Goal: Information Seeking & Learning: Check status

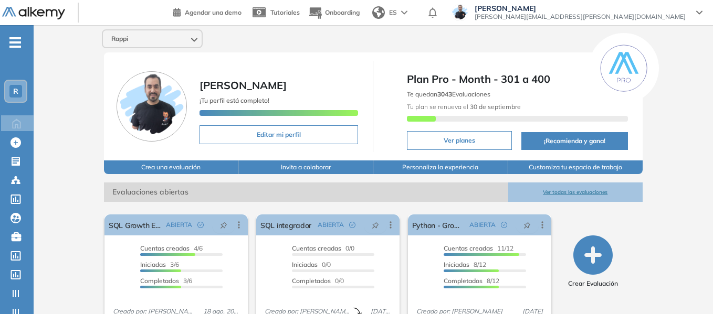
click at [15, 92] on span "R" at bounding box center [15, 91] width 5 height 8
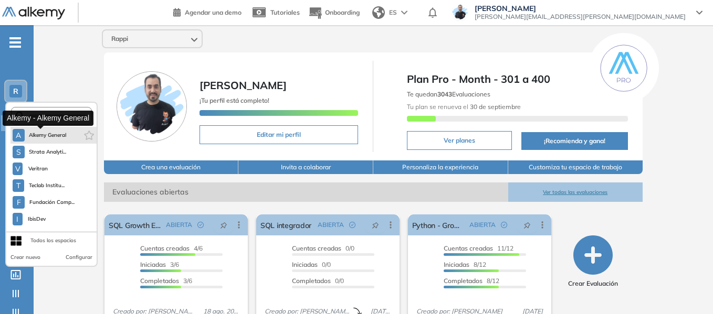
click at [55, 133] on span "Alkemy General" at bounding box center [48, 135] width 38 height 8
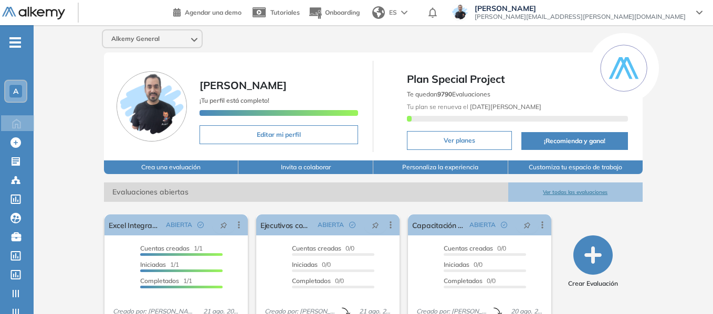
drag, startPoint x: 16, startPoint y: 39, endPoint x: 21, endPoint y: 34, distance: 7.4
click at [16, 39] on span "-" at bounding box center [15, 41] width 12 height 8
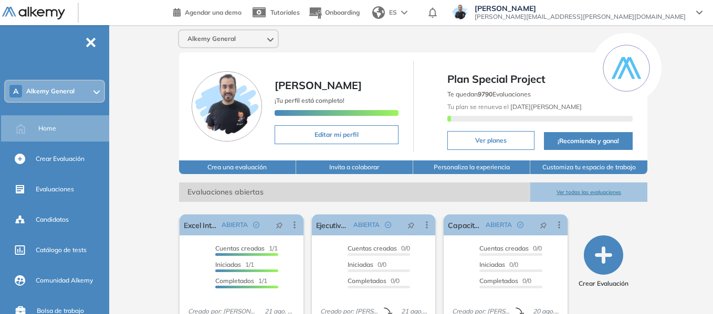
click at [84, 92] on div "A Alkemy General" at bounding box center [54, 91] width 99 height 21
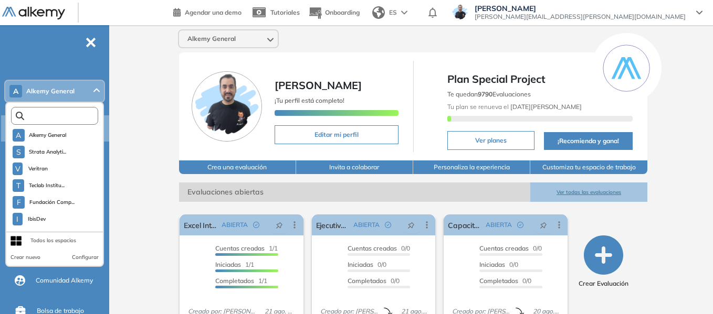
click at [72, 114] on input "text" at bounding box center [57, 116] width 66 height 8
type input "*"
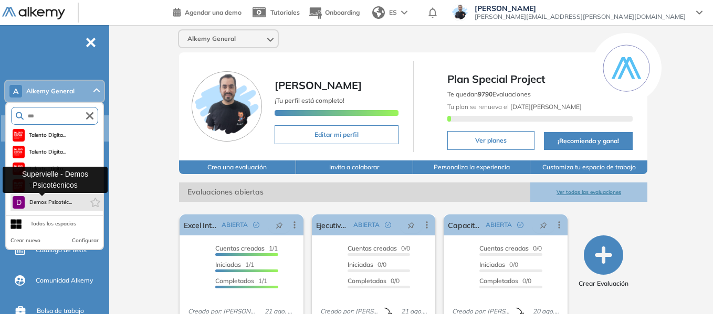
type input "***"
click at [52, 204] on span "Demos Psicotéc..." at bounding box center [50, 202] width 43 height 8
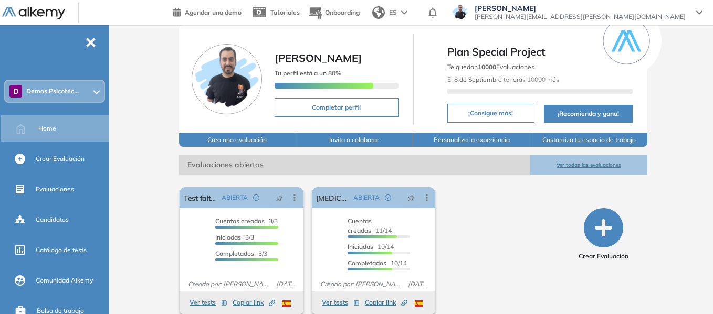
scroll to position [40, 0]
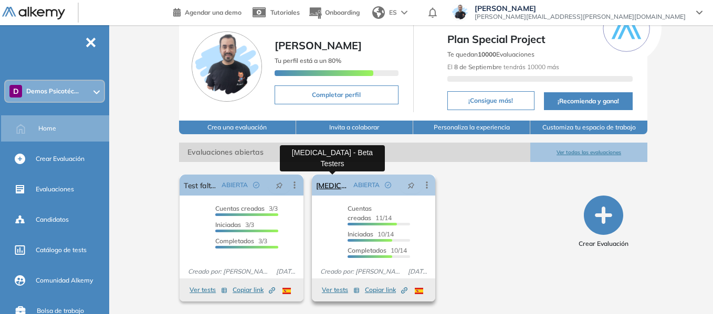
click at [334, 186] on link "[MEDICAL_DATA] - Beta Testers" at bounding box center [333, 185] width 34 height 21
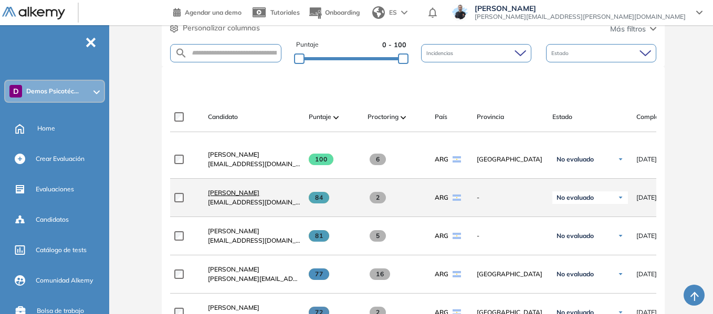
scroll to position [315, 0]
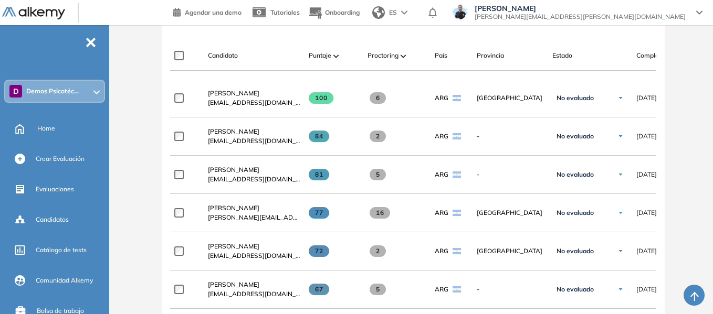
click at [246, 211] on span "[PERSON_NAME]" at bounding box center [233, 208] width 51 height 8
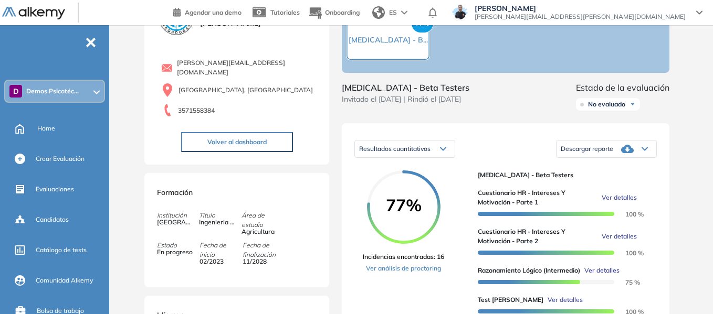
scroll to position [105, 0]
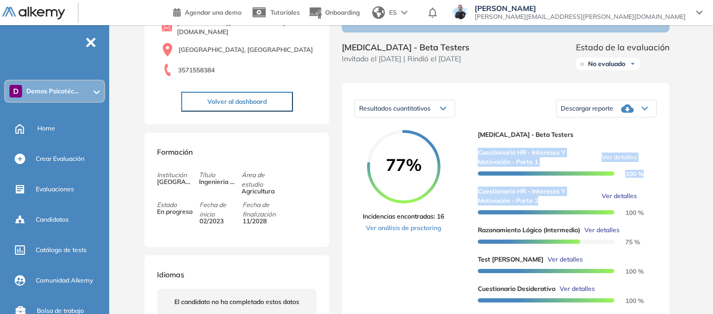
drag, startPoint x: 480, startPoint y: 163, endPoint x: 543, endPoint y: 208, distance: 77.9
click at [543, 208] on div "Cuestionario HR - Intereses y Motivación - Parte 1 Ver detalles 100 % Cuestiona…" at bounding box center [563, 286] width 171 height 293
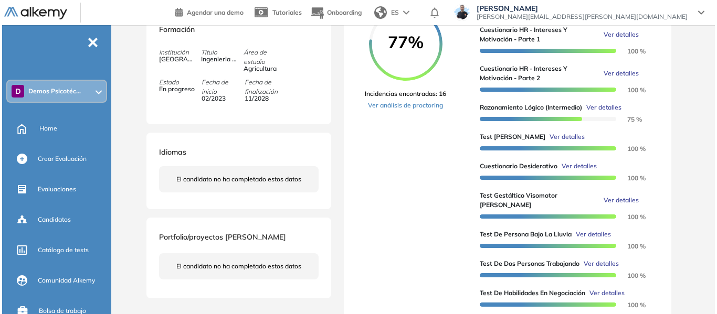
scroll to position [210, 0]
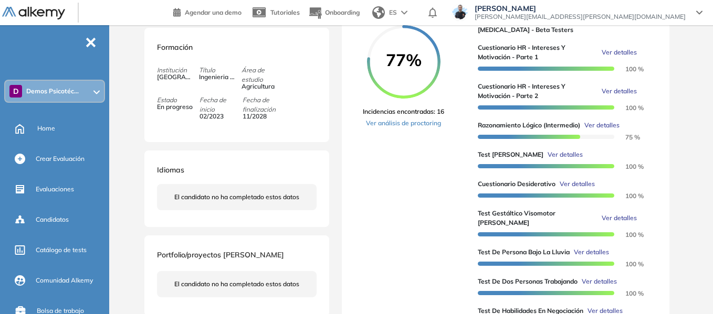
click at [612, 57] on span "Ver detalles" at bounding box center [618, 52] width 35 height 9
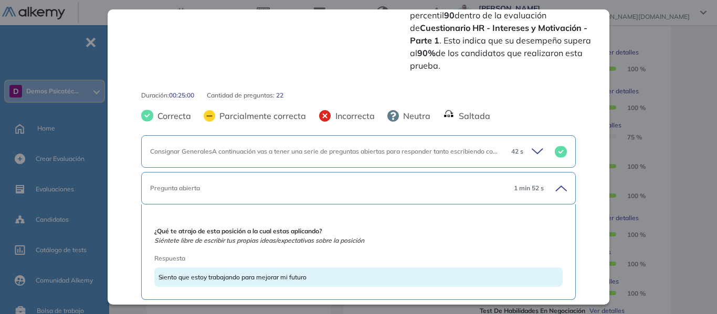
scroll to position [420, 0]
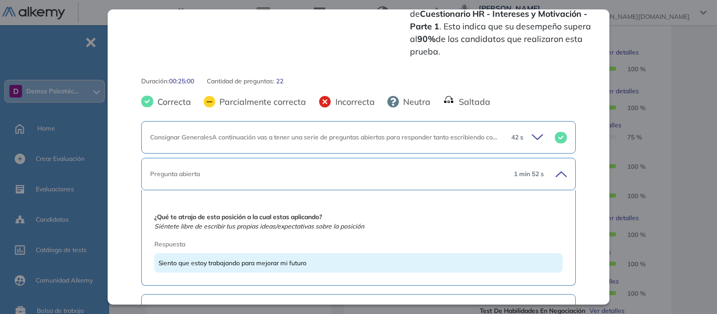
click at [532, 130] on icon at bounding box center [539, 137] width 15 height 15
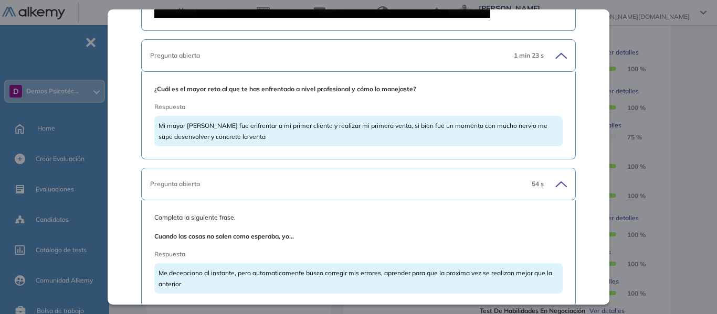
scroll to position [3568, 0]
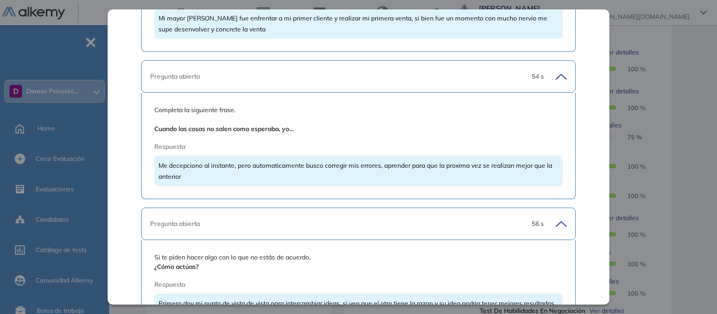
click at [672, 100] on div "Cuestionario HR - Intereses y Motivación - Parte 1 Recursos Humanos y Capacitac…" at bounding box center [415, 216] width 546 height 760
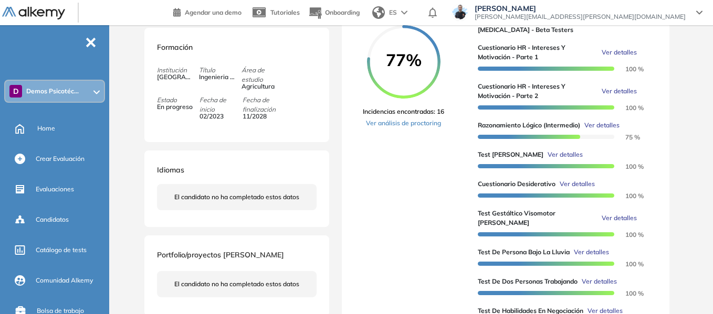
click at [608, 96] on span "Ver detalles" at bounding box center [618, 91] width 35 height 9
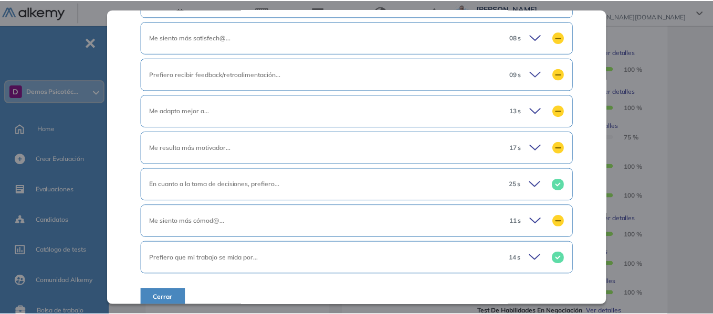
scroll to position [869, 0]
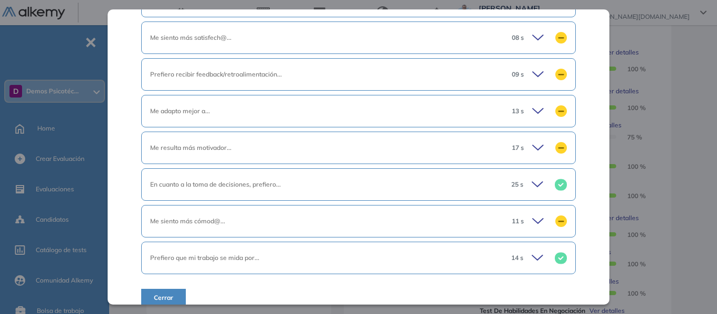
click at [688, 122] on div "Inicio Alkymetrics Evaluaciones Dashboard Candidato Cuestionario HR - Intereses…" at bounding box center [414, 218] width 603 height 807
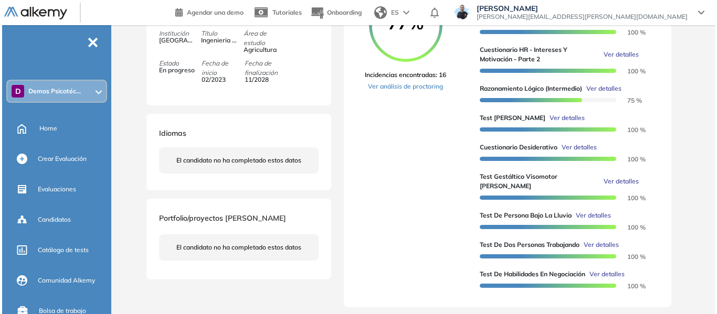
scroll to position [262, 0]
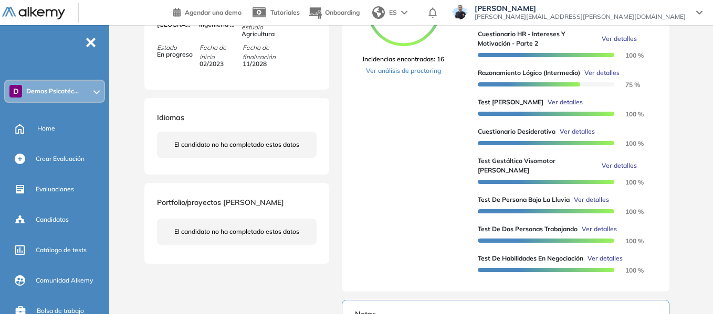
click at [556, 107] on span "Ver detalles" at bounding box center [564, 102] width 35 height 9
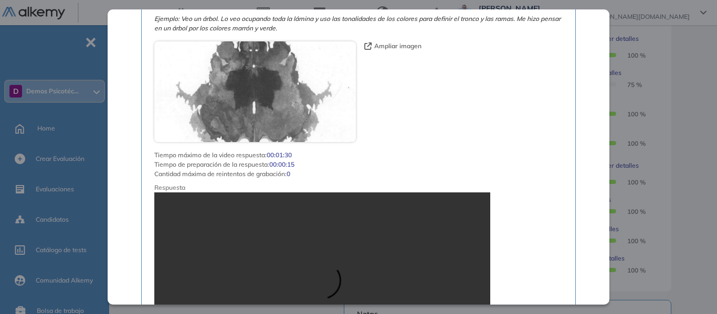
scroll to position [679, 0]
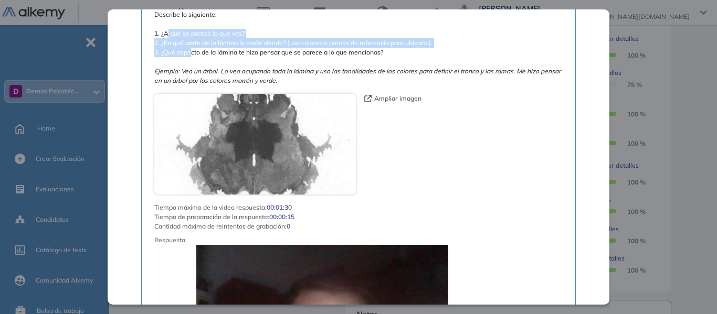
drag, startPoint x: 166, startPoint y: 20, endPoint x: 190, endPoint y: 39, distance: 30.2
click at [190, 39] on span "A continuación, verás una lámina. Debes describir una sola cosa que puedas ver …" at bounding box center [358, 19] width 408 height 132
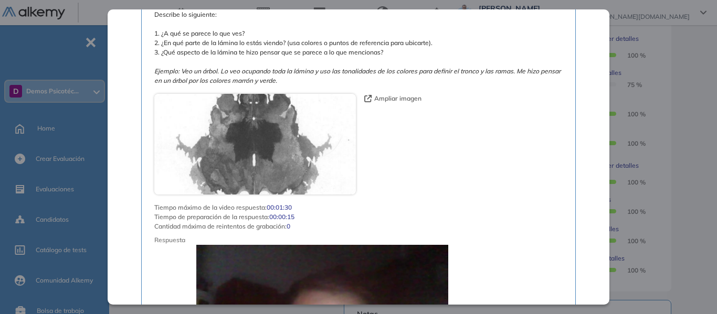
click at [529, 203] on div "Tiempo máximo de la video respuesta : 00:01:30" at bounding box center [358, 207] width 408 height 9
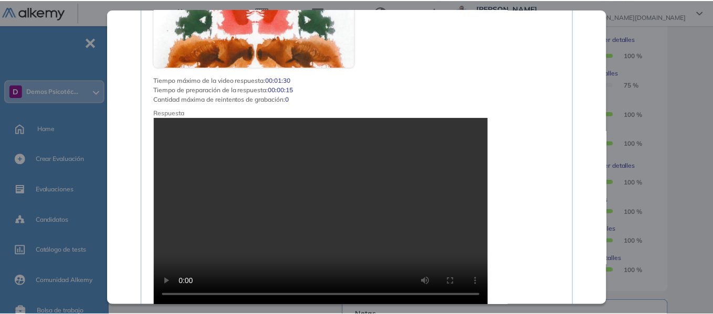
scroll to position [1414, 0]
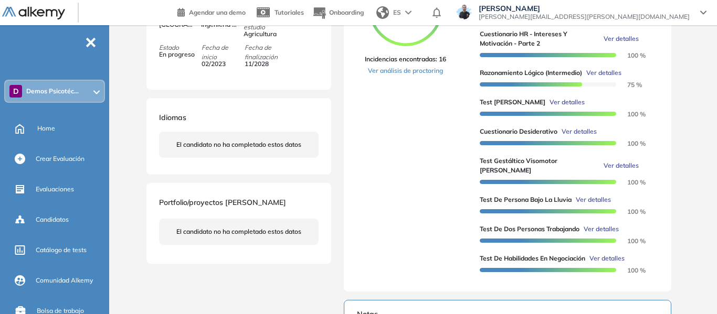
click at [673, 140] on div "Test [PERSON_NAME] Recursos Humanos y Capacitación Intermedio Idiomas Objetivos…" at bounding box center [415, 164] width 546 height 760
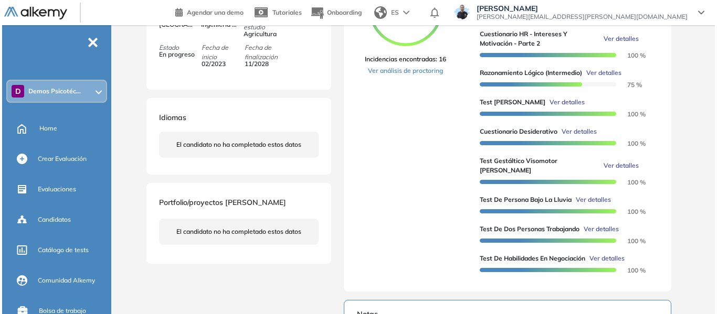
scroll to position [951, 0]
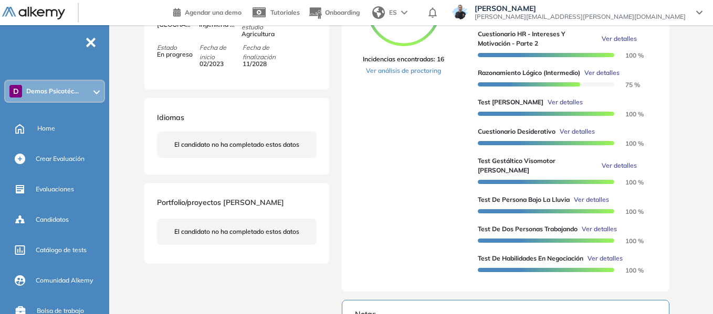
click at [594, 203] on span "Ver detalles" at bounding box center [591, 199] width 35 height 9
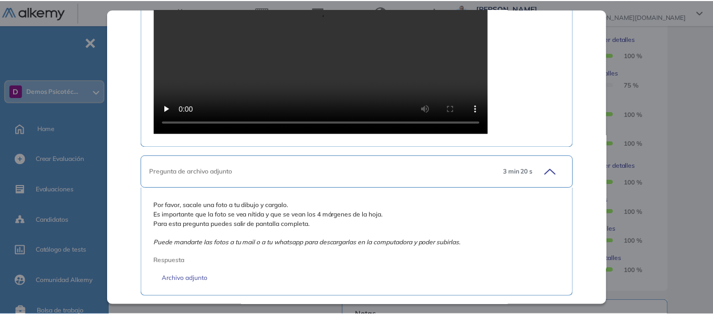
scroll to position [849, 0]
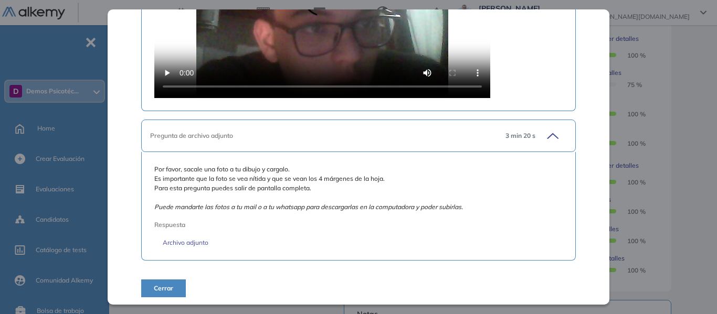
click at [676, 103] on div "Test de Persona Bajo la Lluvia Recursos Humanos y Capacitación Intermedio Idiom…" at bounding box center [415, 164] width 546 height 760
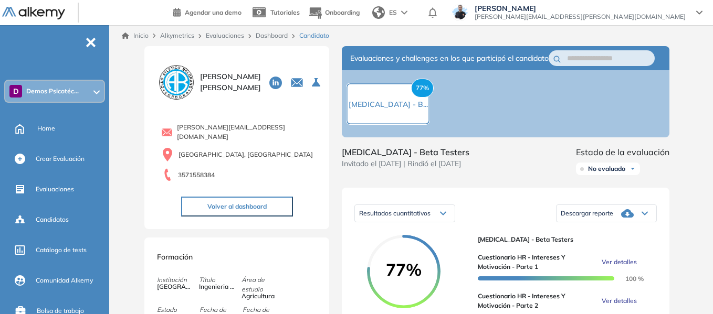
scroll to position [157, 0]
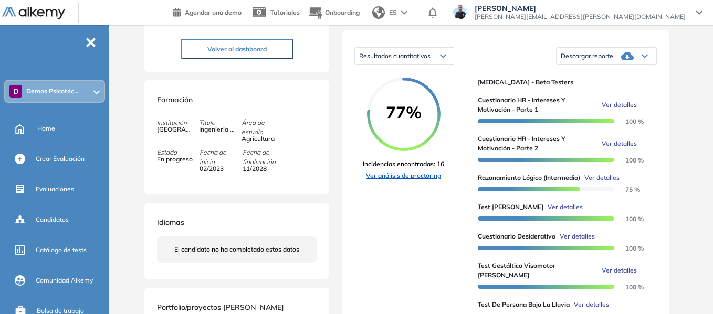
click at [427, 181] on link "Ver análisis de proctoring" at bounding box center [403, 175] width 81 height 9
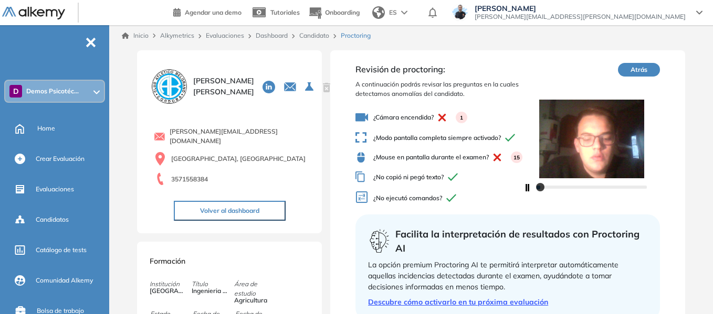
click at [94, 92] on icon at bounding box center [96, 92] width 5 height 3
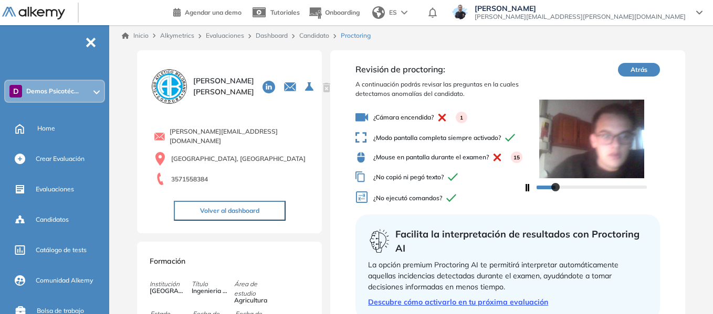
click at [321, 36] on link "Candidato" at bounding box center [314, 35] width 30 height 8
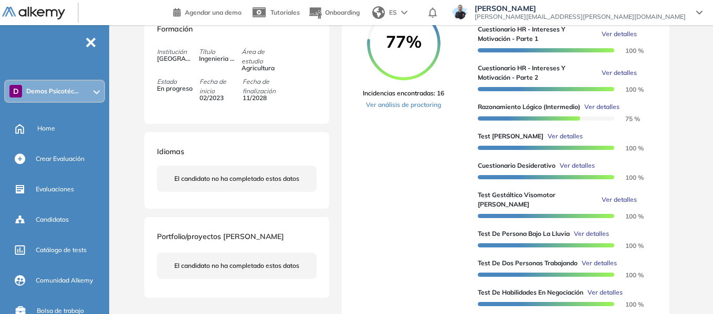
scroll to position [210, 0]
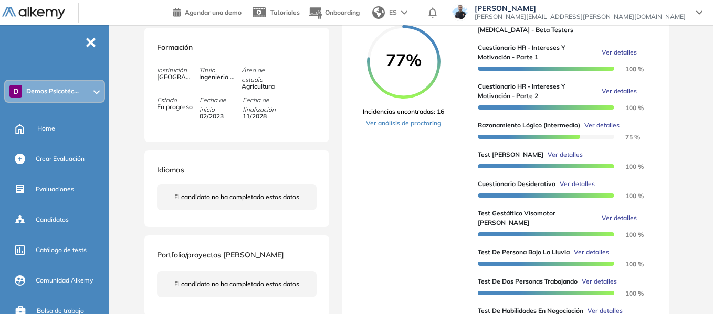
drag, startPoint x: 61, startPoint y: 94, endPoint x: 52, endPoint y: 94, distance: 8.9
click at [61, 94] on span "Demos Psicotéc..." at bounding box center [52, 91] width 52 height 8
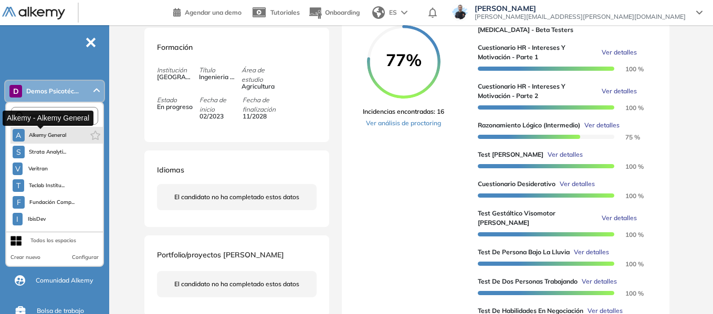
click at [66, 133] on span "Alkemy General" at bounding box center [48, 135] width 38 height 8
